Goal: Information Seeking & Learning: Learn about a topic

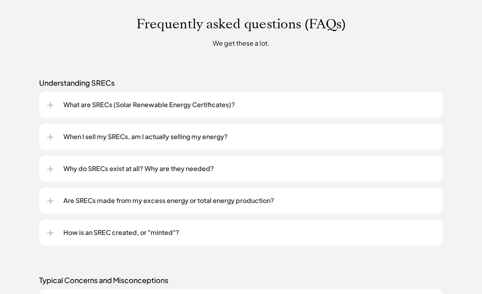
scroll to position [615, 0]
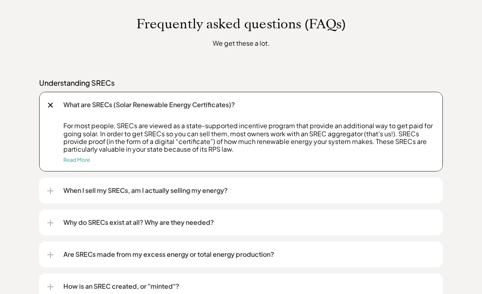
click at [71, 163] on link "Read More" at bounding box center [76, 159] width 27 height 6
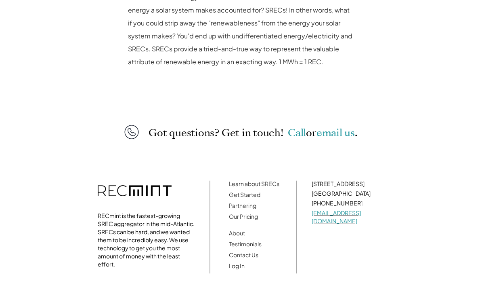
scroll to position [929, 0]
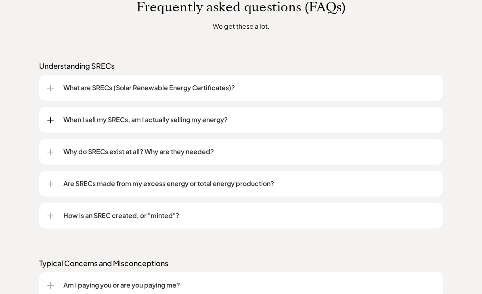
scroll to position [632, 0]
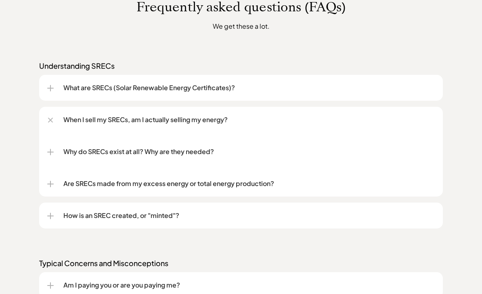
click at [53, 123] on div at bounding box center [50, 119] width 9 height 9
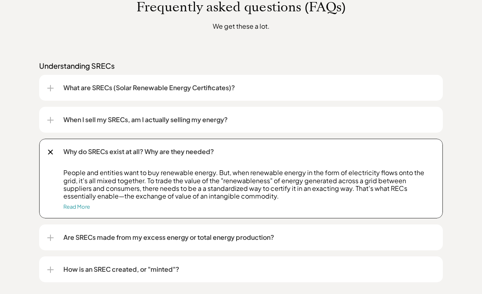
click at [68, 210] on link "Read More" at bounding box center [76, 206] width 27 height 6
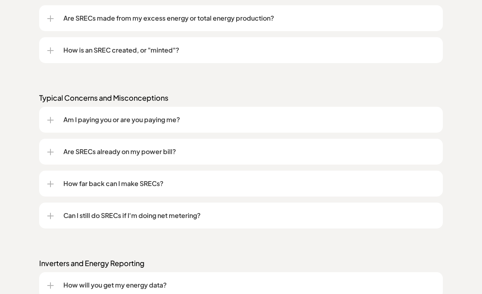
scroll to position [797, 0]
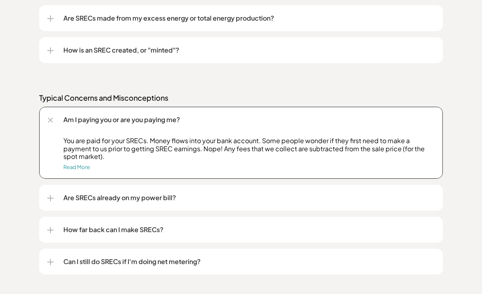
click at [53, 122] on div at bounding box center [50, 119] width 5 height 5
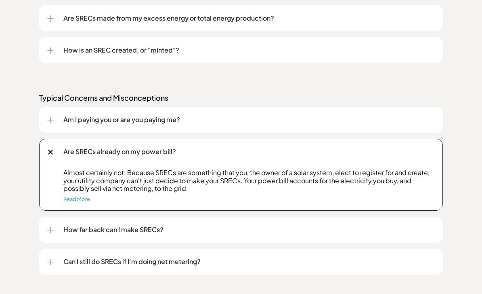
click at [77, 202] on link "Read More" at bounding box center [76, 198] width 27 height 6
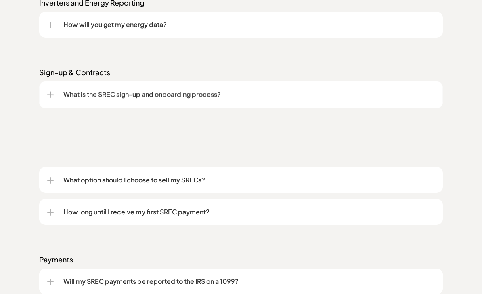
scroll to position [1057, 0]
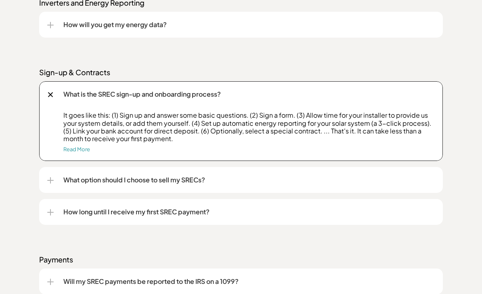
click at [170, 128] on p "It goes like this: (1) Sign up and answer some basic questions. (2) Sign a form…" at bounding box center [248, 126] width 371 height 31
click at [54, 97] on div "What is the SREC sign-up and onboarding process?" at bounding box center [241, 94] width 388 height 26
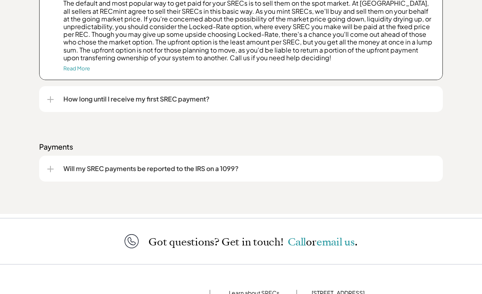
scroll to position [1202, 0]
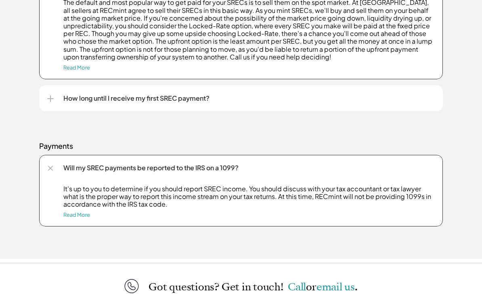
click at [51, 169] on div at bounding box center [50, 167] width 9 height 9
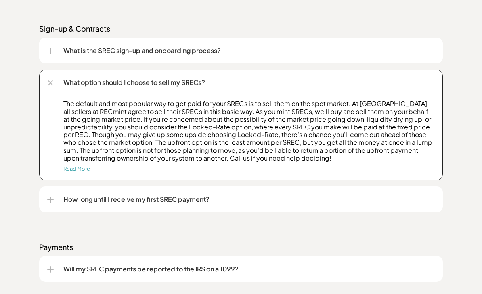
scroll to position [1101, 0]
click at [54, 86] on div "What option should I choose to sell my SRECs?" at bounding box center [241, 82] width 388 height 26
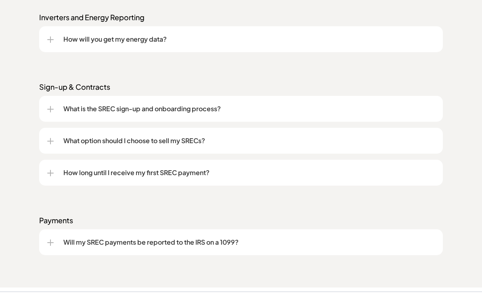
scroll to position [1038, 0]
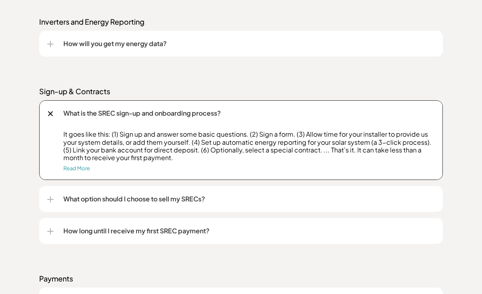
click at [71, 171] on link "Read More" at bounding box center [76, 168] width 27 height 6
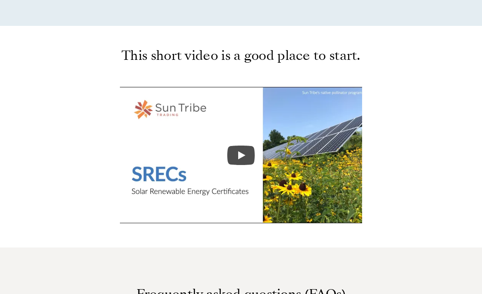
scroll to position [343, 0]
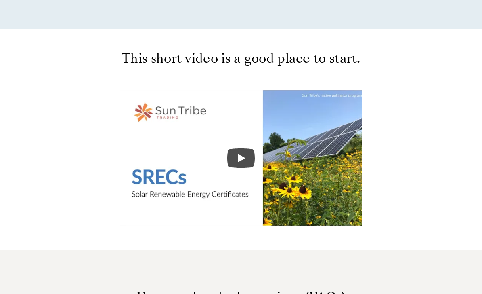
click at [239, 159] on icon "Play" at bounding box center [241, 158] width 7 height 8
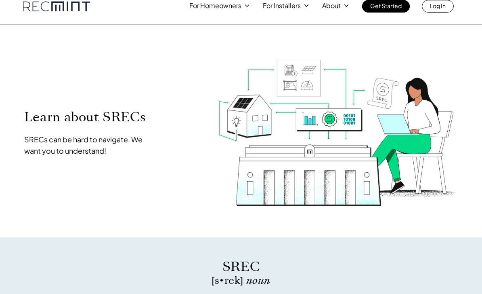
scroll to position [0, 0]
